Goal: Information Seeking & Learning: Learn about a topic

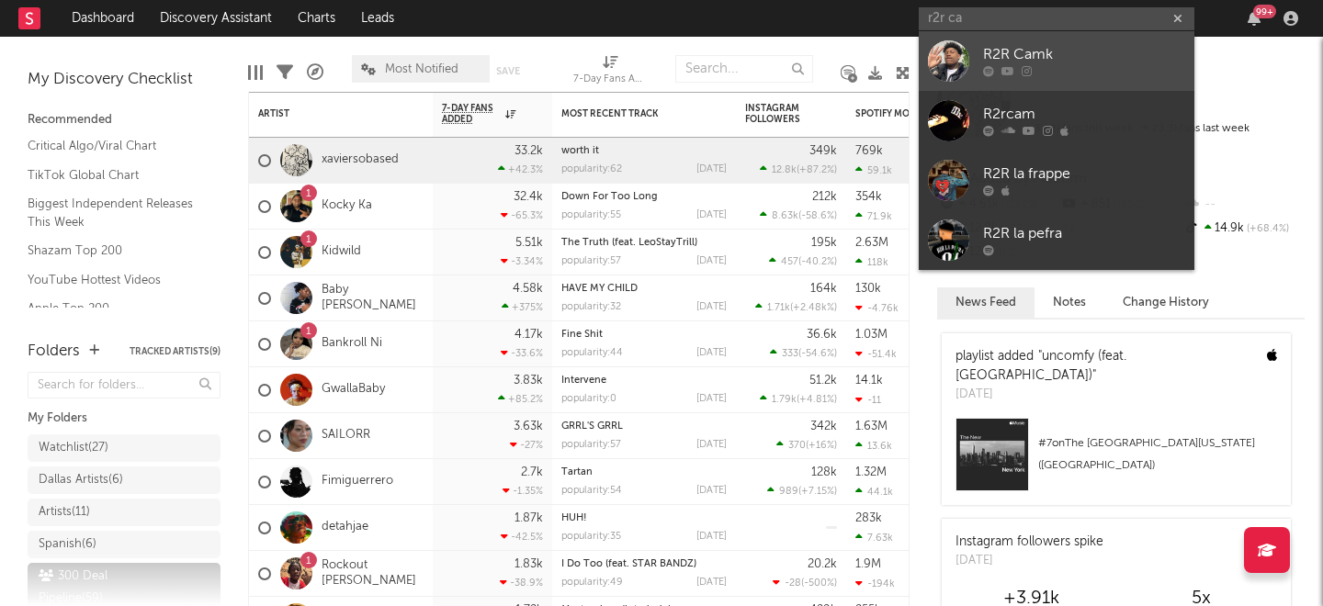
type input "r2r ca"
click at [943, 61] on div at bounding box center [948, 60] width 41 height 41
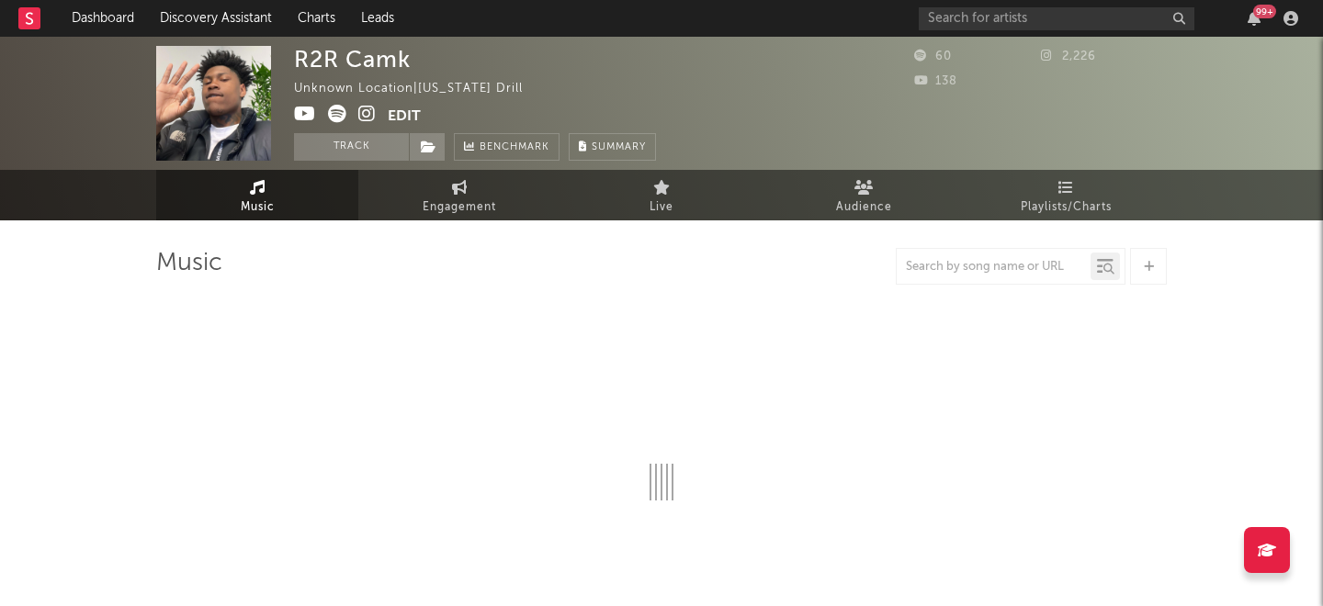
select select "1w"
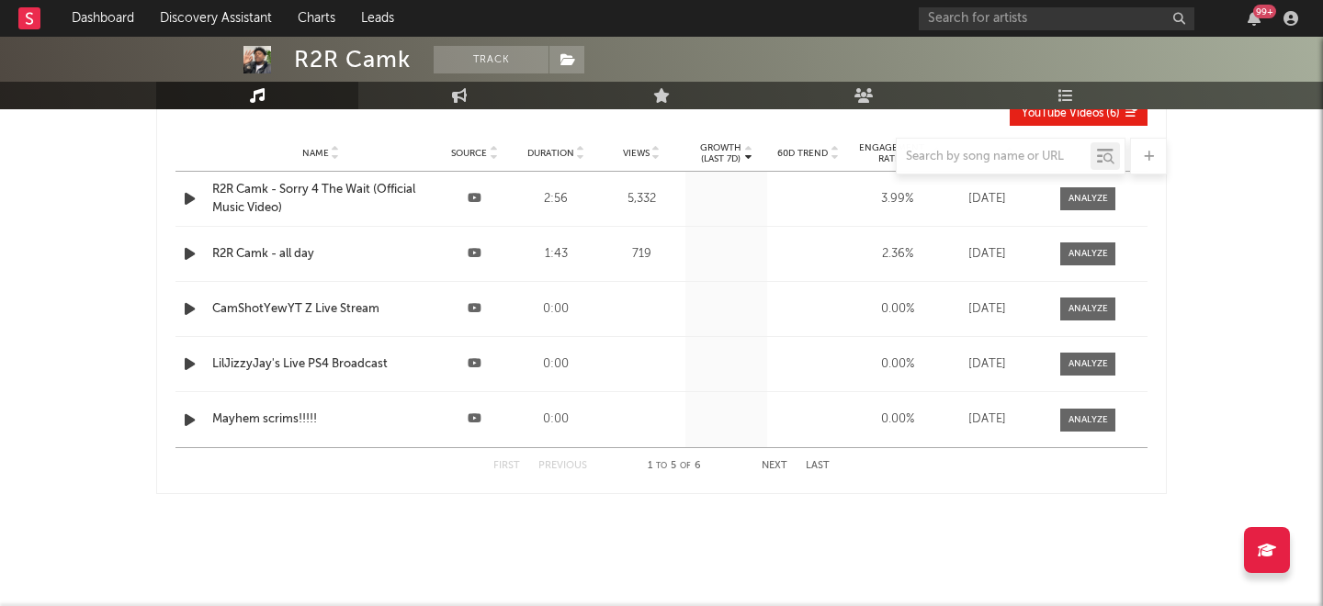
scroll to position [1344, 0]
